Goal: Information Seeking & Learning: Learn about a topic

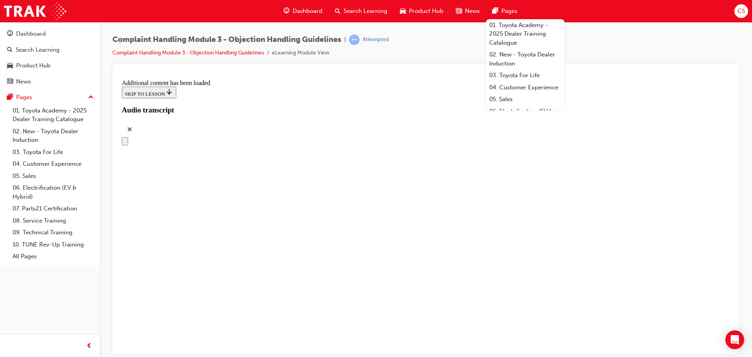
scroll to position [4365, 0]
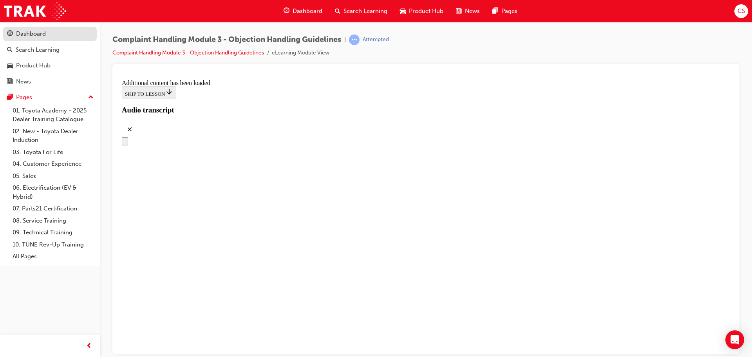
click at [21, 36] on div "Dashboard" at bounding box center [31, 33] width 30 height 9
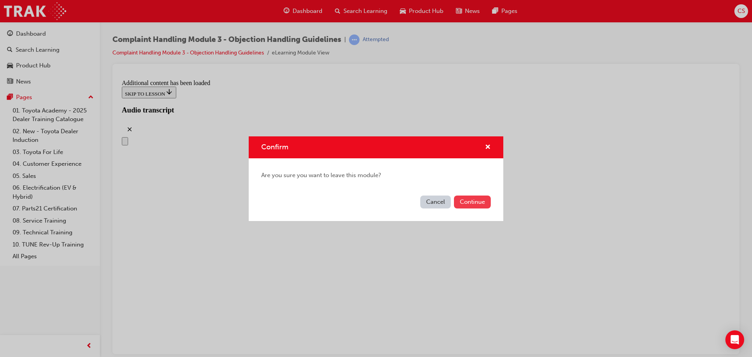
click at [470, 206] on button "Continue" at bounding box center [472, 201] width 37 height 13
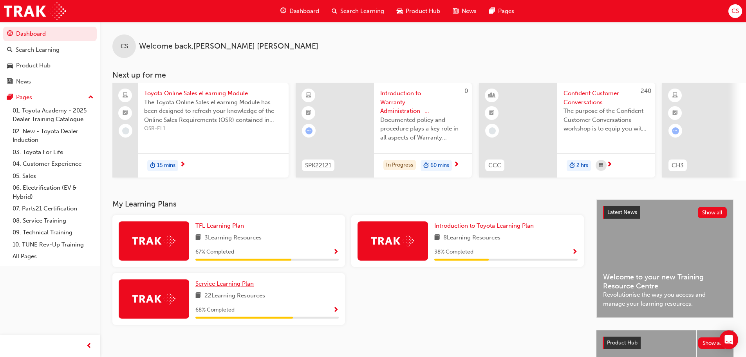
click at [200, 287] on span "Service Learning Plan" at bounding box center [224, 283] width 58 height 7
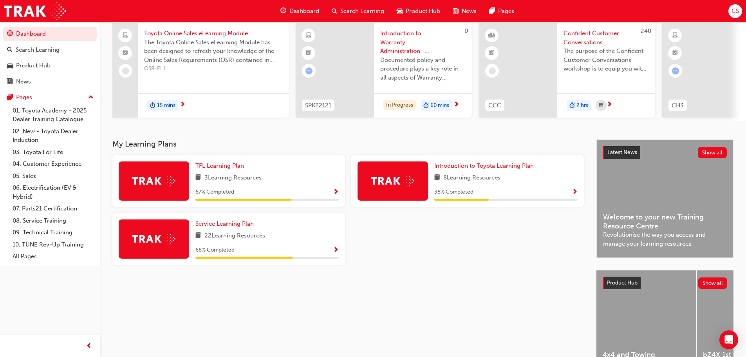
scroll to position [78, 0]
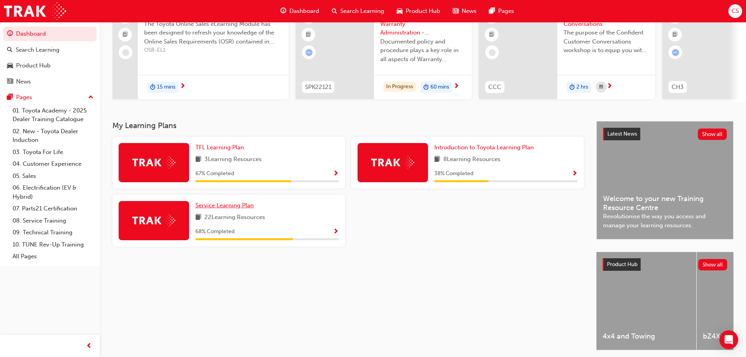
click at [245, 209] on span "Service Learning Plan" at bounding box center [224, 205] width 58 height 7
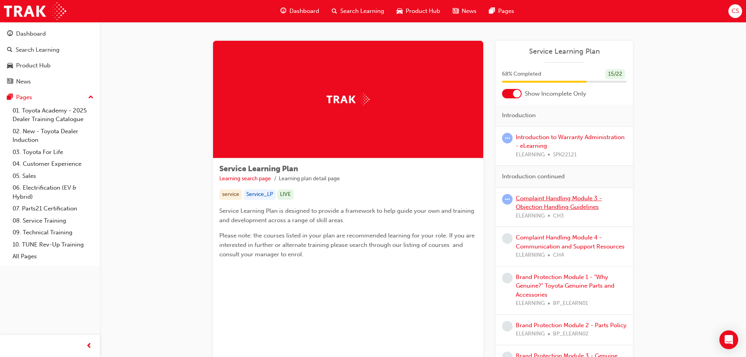
click at [534, 199] on link "Complaint Handling Module 3 - Objection Handling Guidelines" at bounding box center [559, 203] width 86 height 16
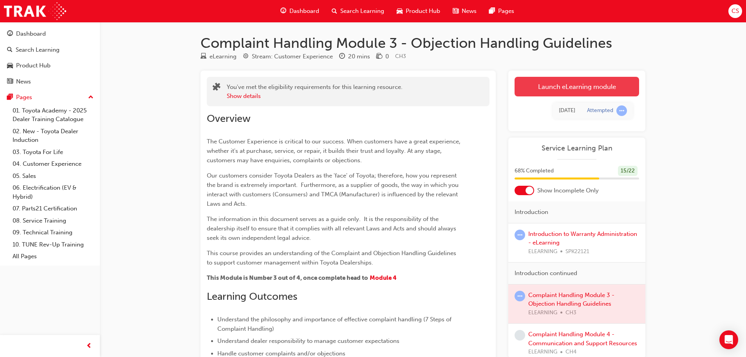
click at [578, 91] on link "Launch eLearning module" at bounding box center [577, 87] width 125 height 20
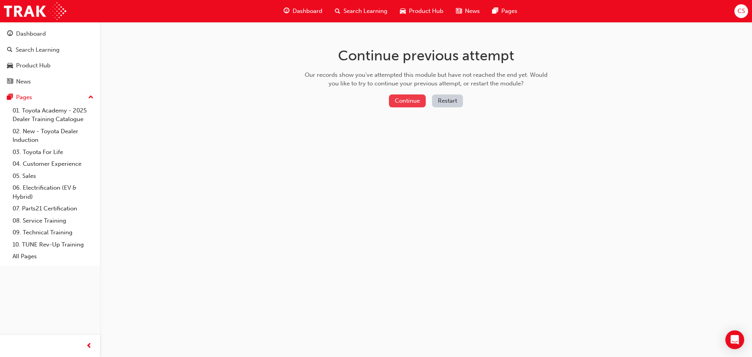
click at [404, 101] on button "Continue" at bounding box center [407, 100] width 37 height 13
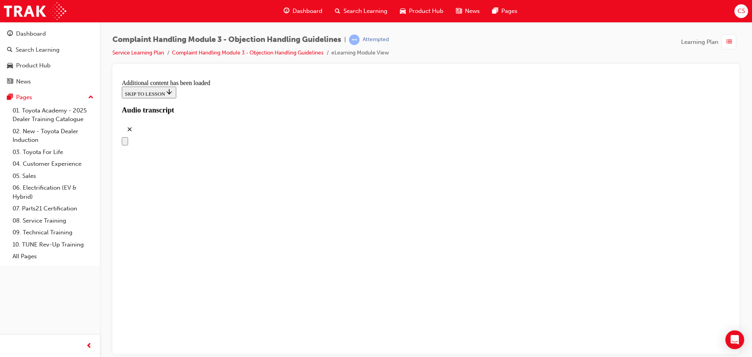
scroll to position [196, 0]
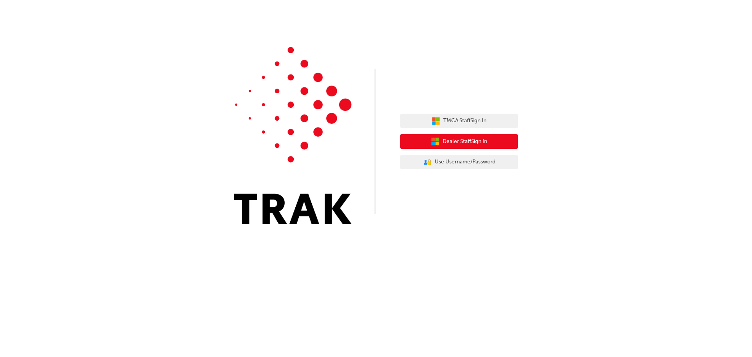
click at [482, 139] on span "Dealer Staff Sign In" at bounding box center [465, 141] width 45 height 9
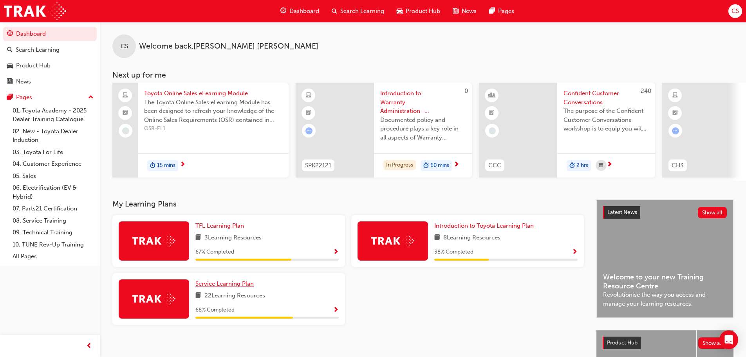
click at [239, 283] on span "Service Learning Plan" at bounding box center [224, 283] width 58 height 7
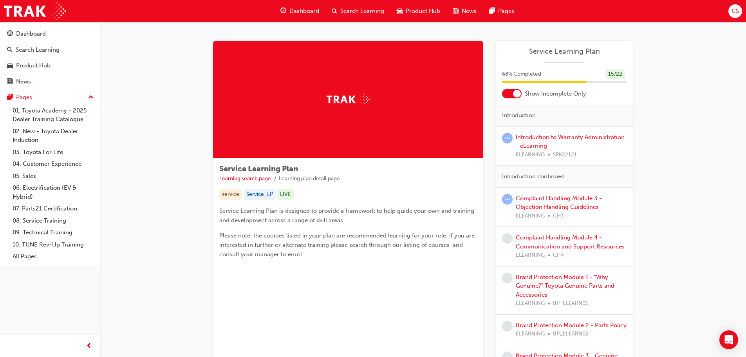
click at [510, 197] on span "learningRecordVerb_ATTEMPT-icon" at bounding box center [507, 199] width 11 height 11
click at [518, 202] on div "Complaint Handling Module 3 - Objection Handling Guidelines ELEARNING CH3" at bounding box center [571, 207] width 111 height 27
click at [530, 202] on div "Complaint Handling Module 3 - Objection Handling Guidelines ELEARNING CH3" at bounding box center [571, 207] width 111 height 27
click at [538, 198] on link "Complaint Handling Module 3 - Objection Handling Guidelines" at bounding box center [559, 203] width 86 height 16
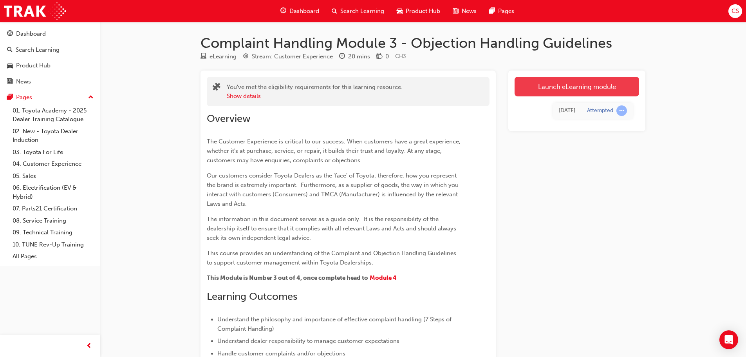
click at [545, 94] on link "Launch eLearning module" at bounding box center [577, 87] width 125 height 20
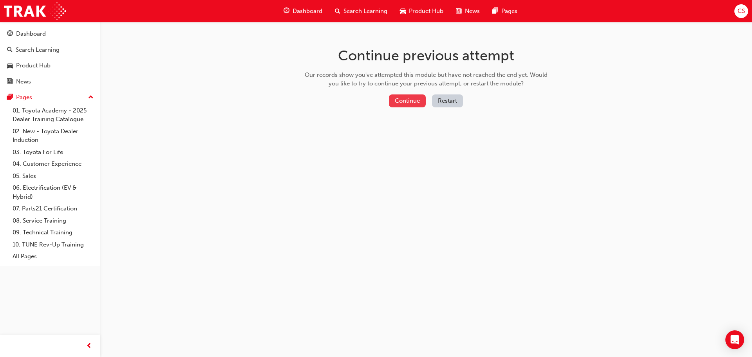
click at [410, 103] on button "Continue" at bounding box center [407, 100] width 37 height 13
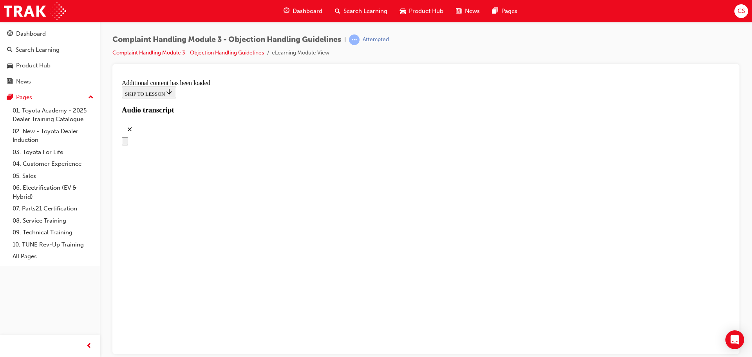
scroll to position [3015, 0]
drag, startPoint x: 373, startPoint y: 264, endPoint x: 397, endPoint y: 145, distance: 121.0
drag, startPoint x: 401, startPoint y: 306, endPoint x: 445, endPoint y: 181, distance: 132.4
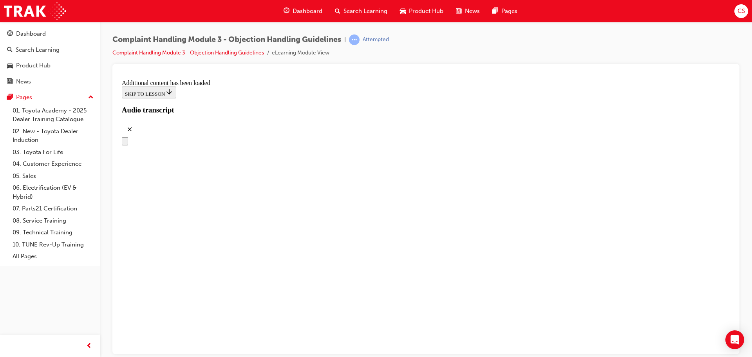
drag, startPoint x: 349, startPoint y: 228, endPoint x: 388, endPoint y: 233, distance: 39.8
drag, startPoint x: 394, startPoint y: 308, endPoint x: 428, endPoint y: 266, distance: 54.6
drag, startPoint x: 405, startPoint y: 302, endPoint x: 443, endPoint y: 298, distance: 37.8
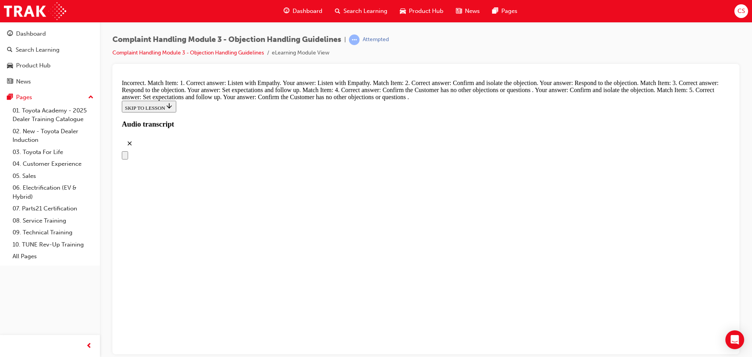
scroll to position [3412, 0]
radio input "true"
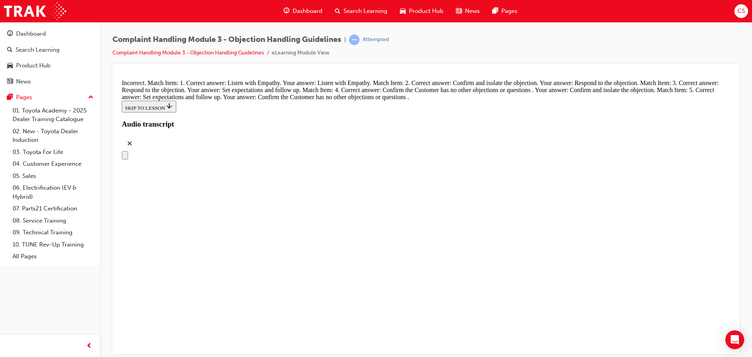
radio input "true"
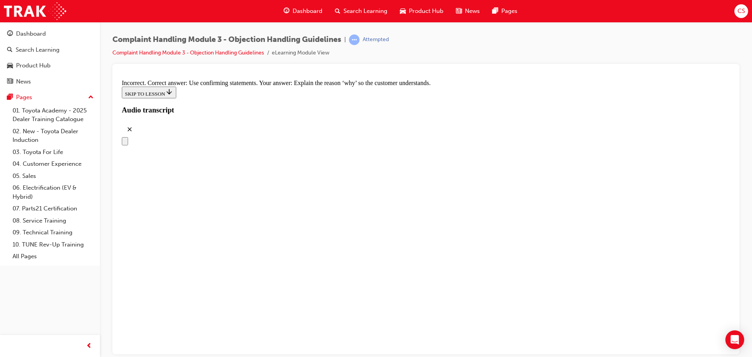
scroll to position [3764, 0]
radio input "true"
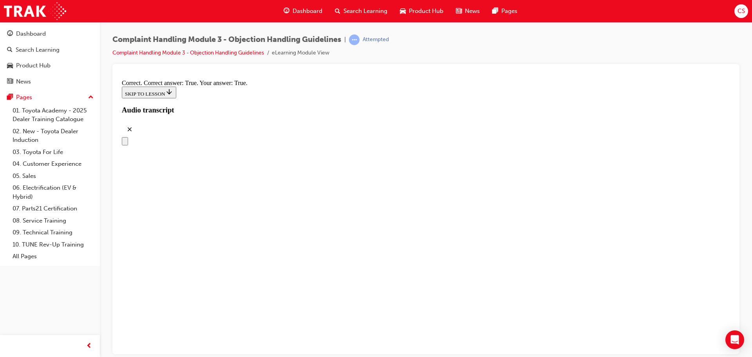
scroll to position [4038, 0]
checkbox input "true"
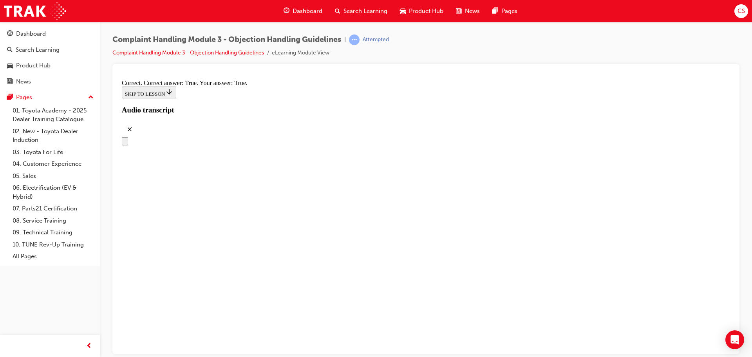
checkbox input "true"
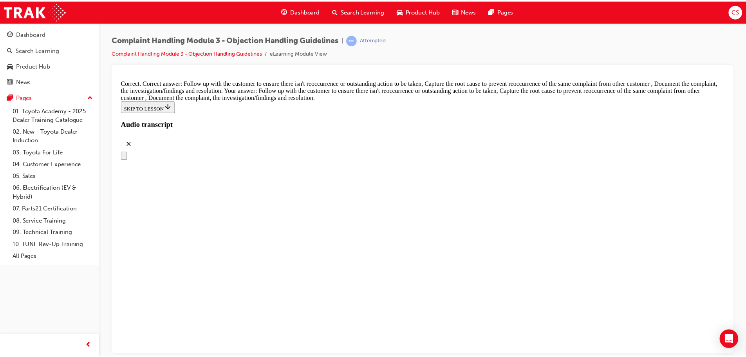
scroll to position [4472, 0]
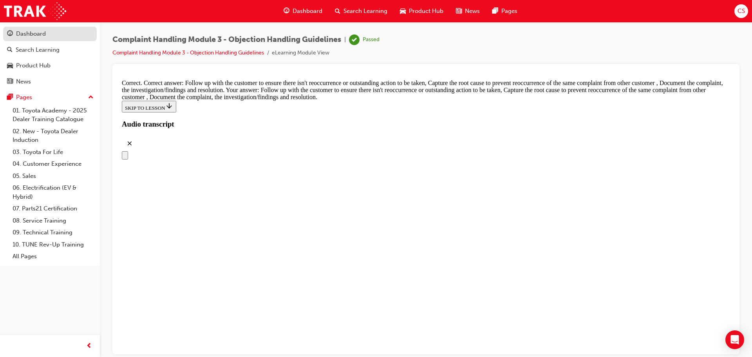
click at [49, 38] on div "Dashboard" at bounding box center [50, 34] width 86 height 10
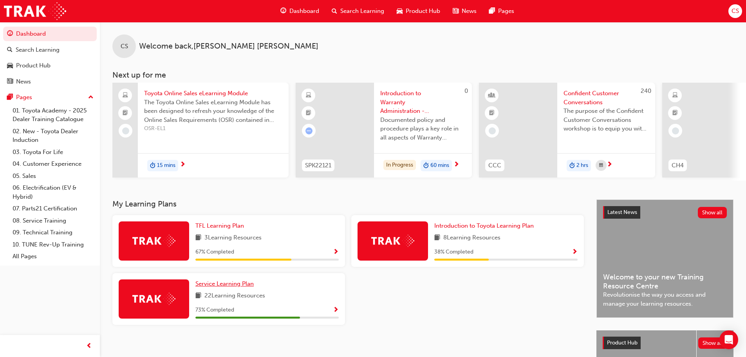
click at [226, 285] on span "Service Learning Plan" at bounding box center [224, 283] width 58 height 7
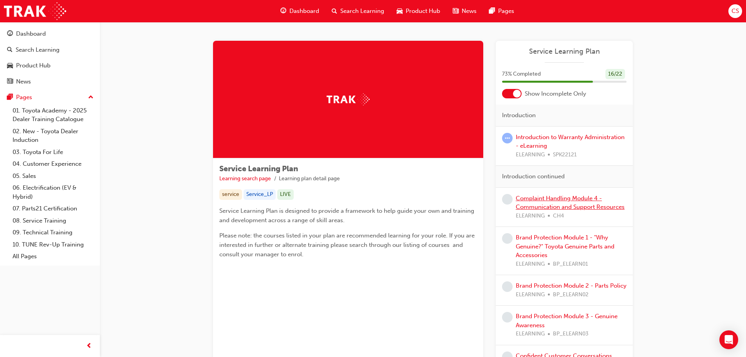
click at [557, 199] on link "Complaint Handling Module 4 - Communication and Support Resources" at bounding box center [570, 203] width 109 height 16
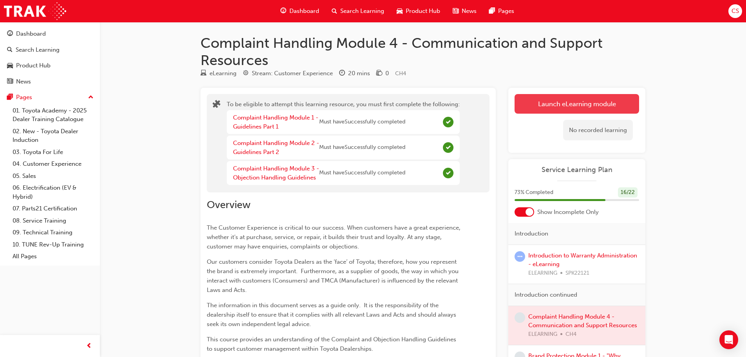
click at [564, 101] on button "Launch eLearning module" at bounding box center [577, 104] width 125 height 20
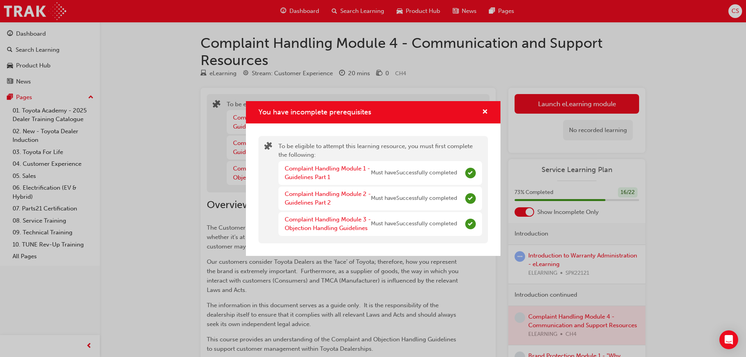
click at [480, 114] on div "You have incomplete prerequisites" at bounding box center [482, 112] width 12 height 10
click at [483, 112] on span "cross-icon" at bounding box center [485, 112] width 6 height 7
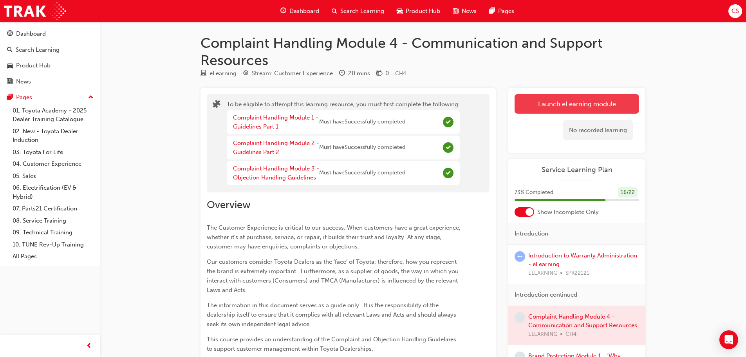
click at [540, 102] on button "Launch eLearning module" at bounding box center [577, 104] width 125 height 20
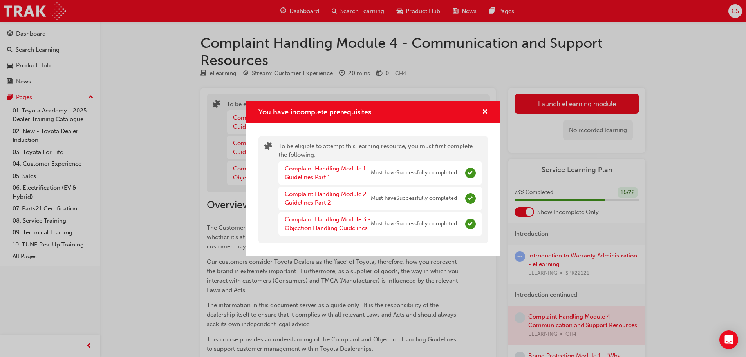
click at [480, 122] on div "You have incomplete prerequisites" at bounding box center [373, 112] width 255 height 22
click at [480, 115] on div "You have incomplete prerequisites" at bounding box center [482, 112] width 12 height 10
click at [484, 113] on span "cross-icon" at bounding box center [485, 112] width 6 height 7
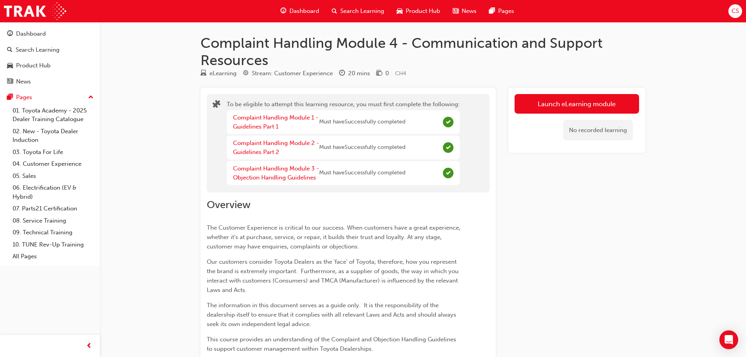
click at [580, 116] on div "No recorded learning" at bounding box center [577, 130] width 125 height 33
click at [578, 106] on button "Launch eLearning module" at bounding box center [577, 104] width 125 height 20
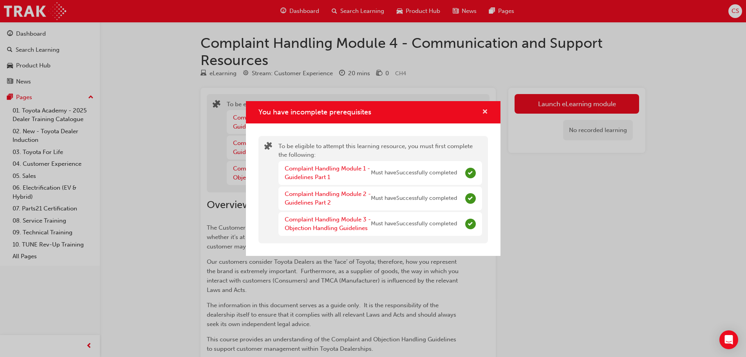
click at [486, 111] on span "cross-icon" at bounding box center [485, 112] width 6 height 7
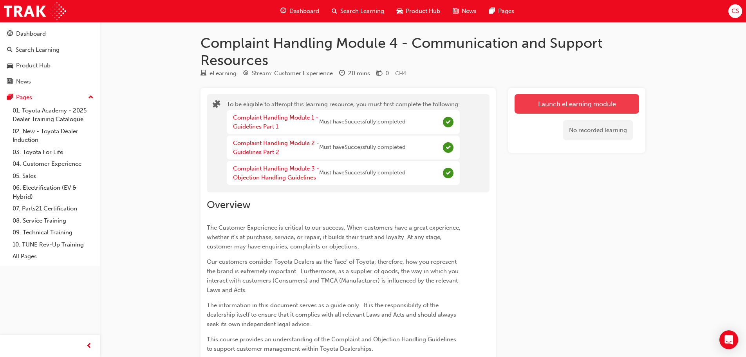
click at [529, 105] on button "Launch eLearning module" at bounding box center [577, 104] width 125 height 20
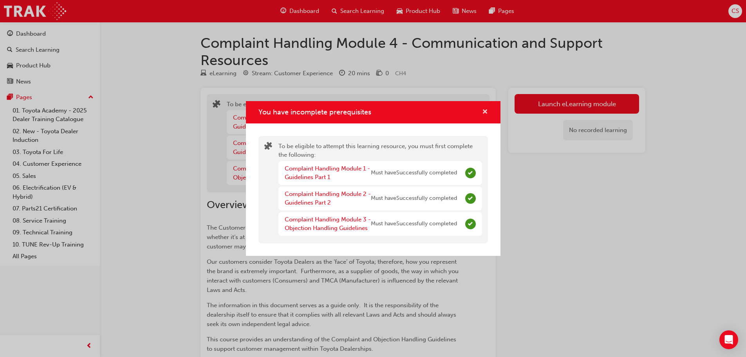
click at [484, 112] on span "cross-icon" at bounding box center [485, 112] width 6 height 7
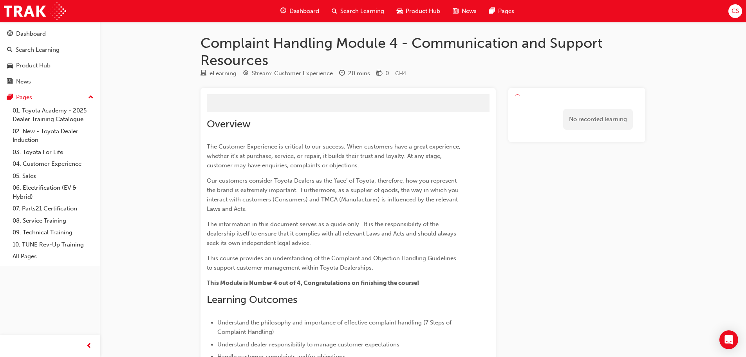
click at [38, 32] on div "Dashboard" at bounding box center [31, 33] width 30 height 9
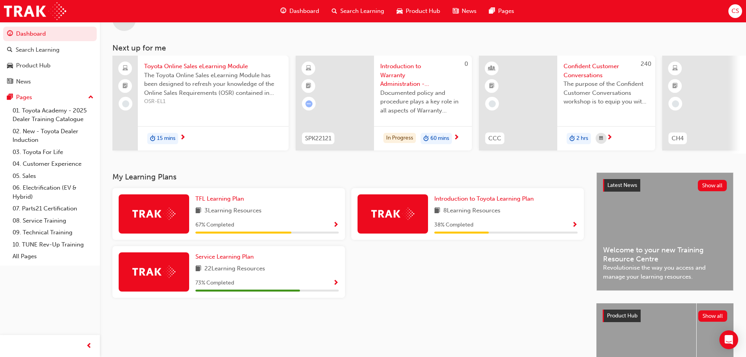
scroll to position [78, 0]
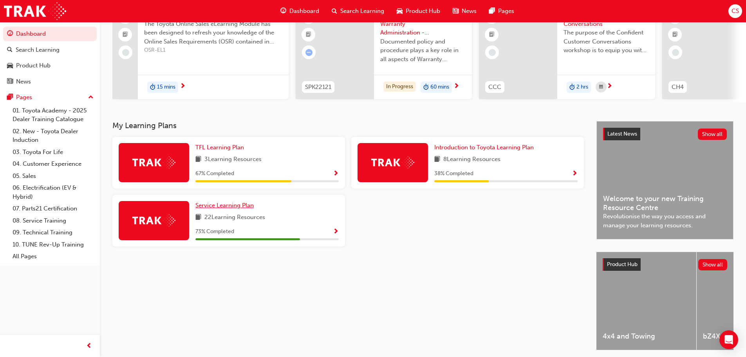
click at [214, 209] on span "Service Learning Plan" at bounding box center [224, 205] width 58 height 7
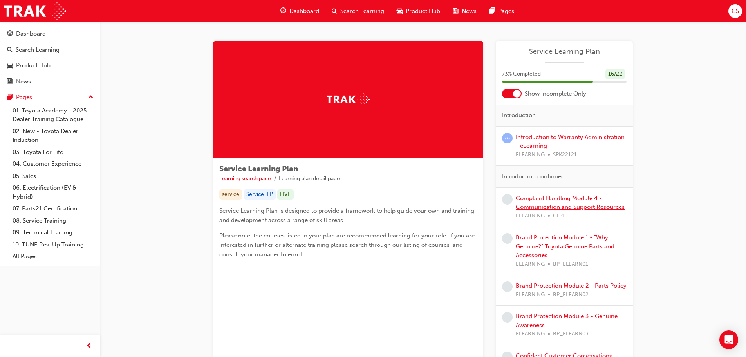
click at [553, 195] on link "Complaint Handling Module 4 - Communication and Support Resources" at bounding box center [570, 203] width 109 height 16
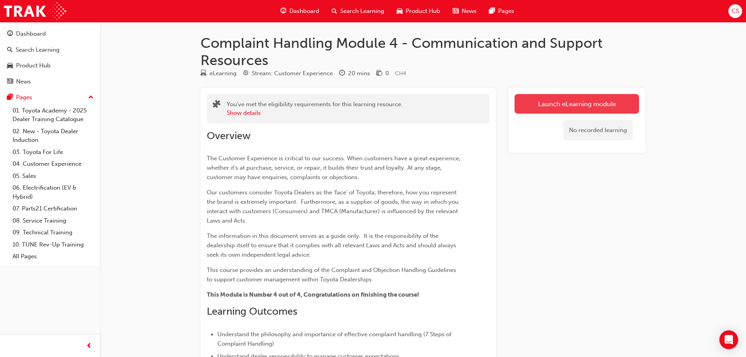
click at [555, 103] on link "Launch eLearning module" at bounding box center [577, 104] width 125 height 20
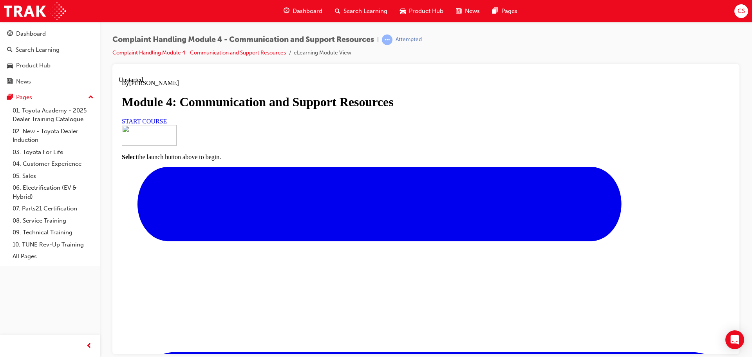
scroll to position [39, 0]
click at [167, 124] on span "START COURSE" at bounding box center [144, 120] width 45 height 7
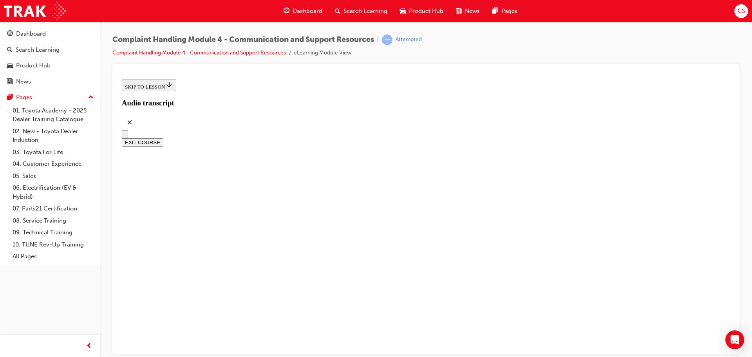
scroll to position [229, 0]
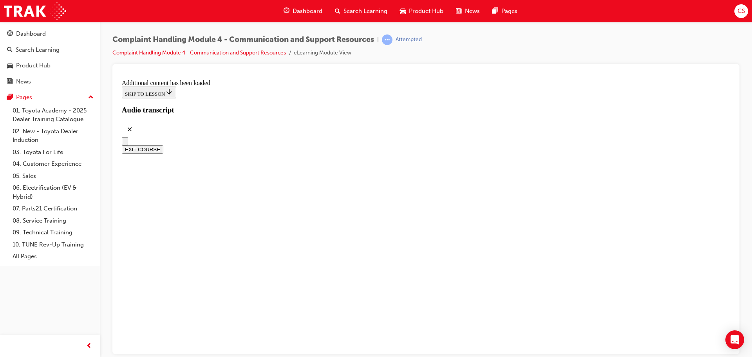
scroll to position [3985, 0]
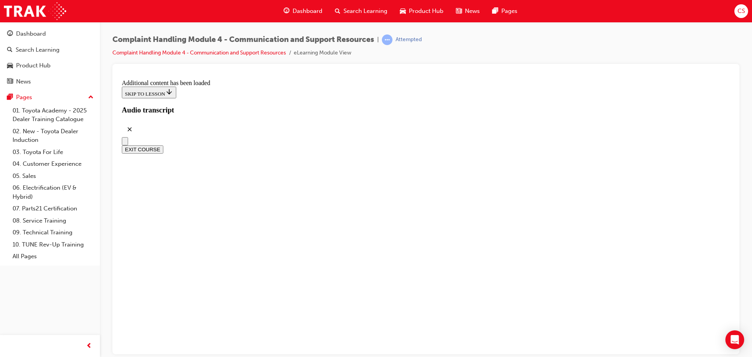
radio input "true"
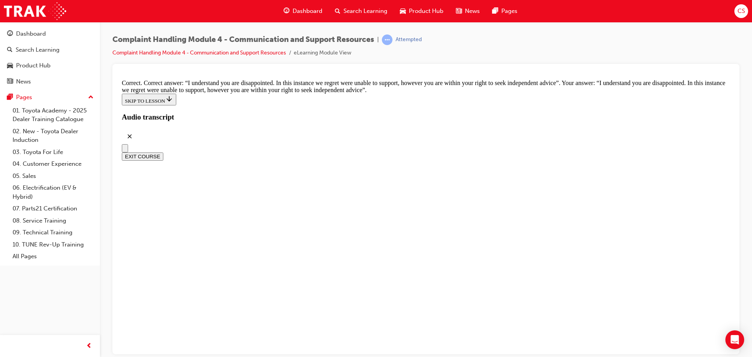
scroll to position [5091, 0]
